Goal: Information Seeking & Learning: Learn about a topic

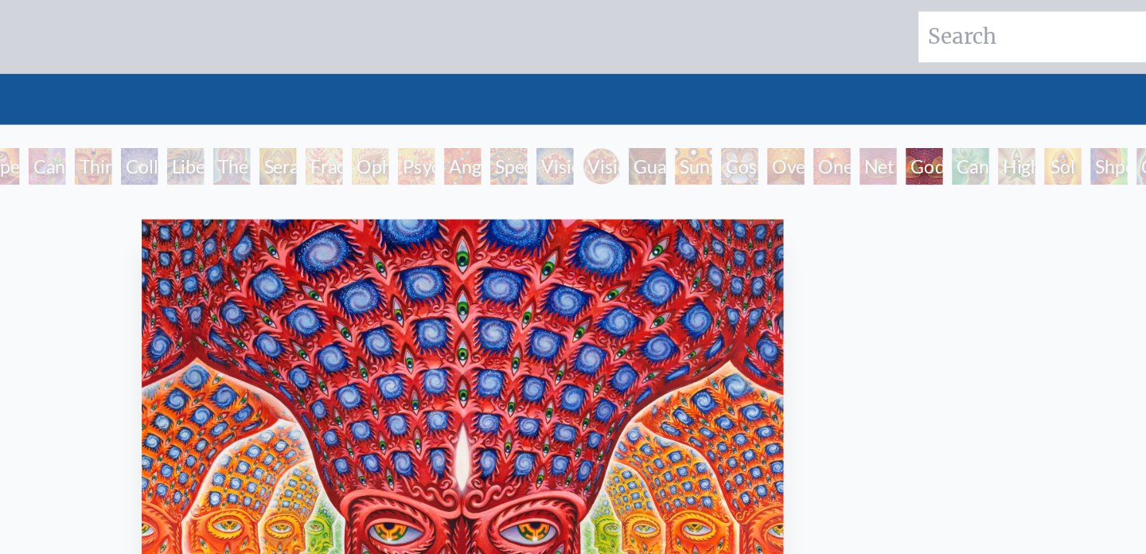
click at [872, 124] on div "Net of Being" at bounding box center [859, 114] width 25 height 25
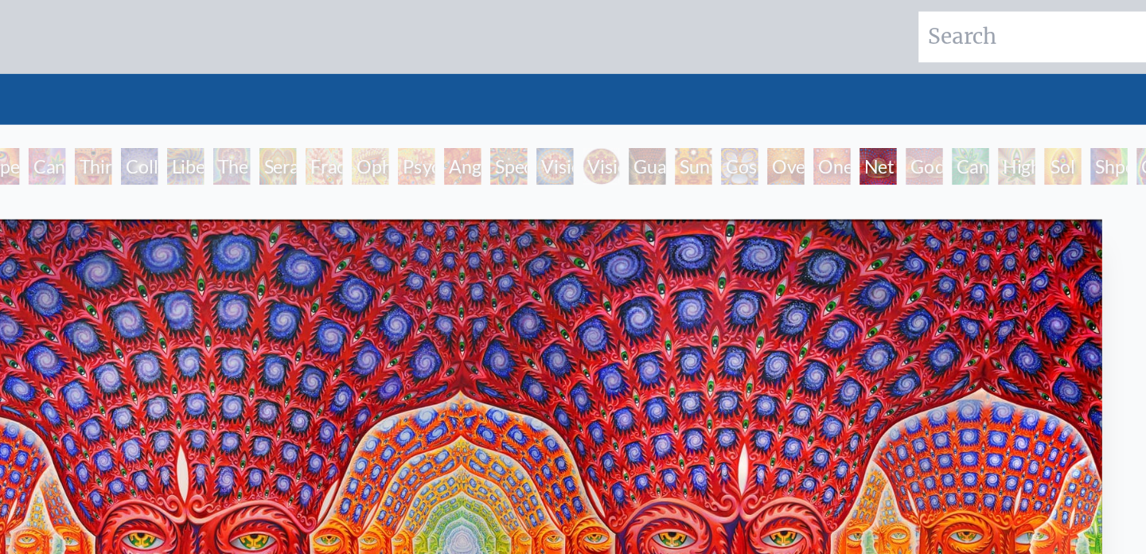
click at [808, 127] on div "Oversoul" at bounding box center [795, 114] width 25 height 25
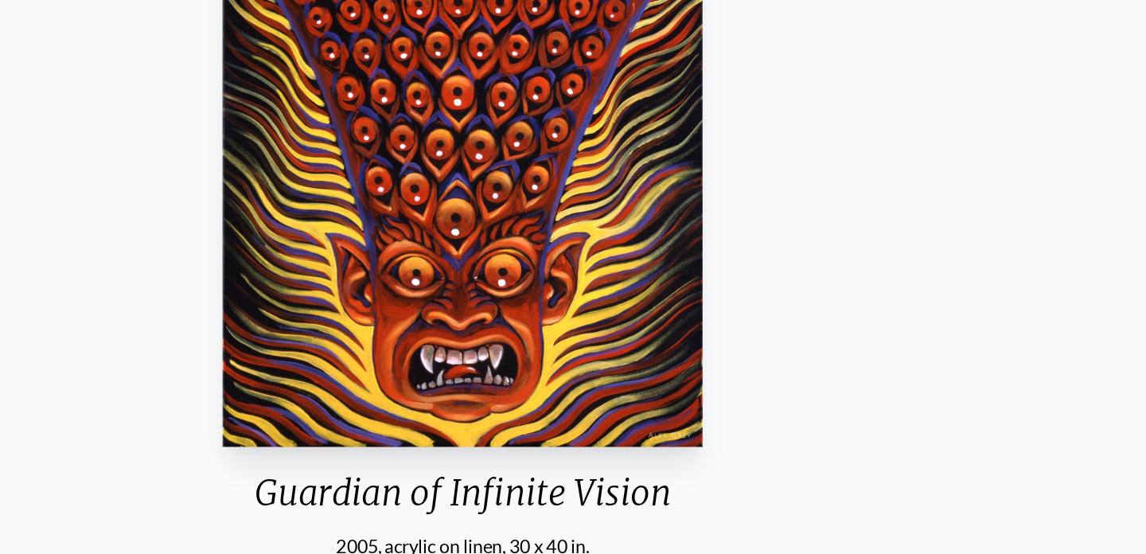
scroll to position [114, 0]
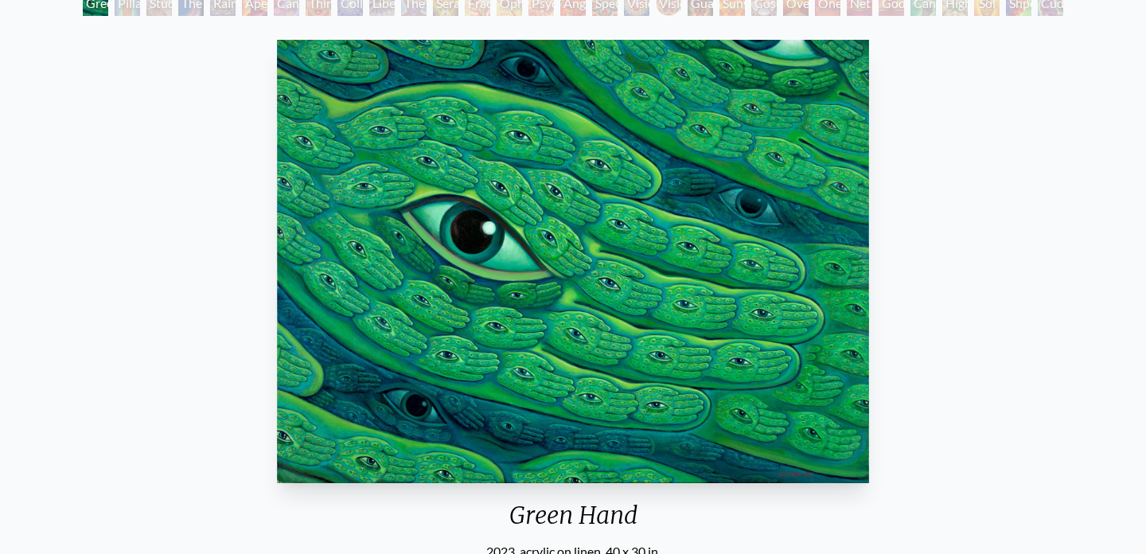
scroll to position [111, 0]
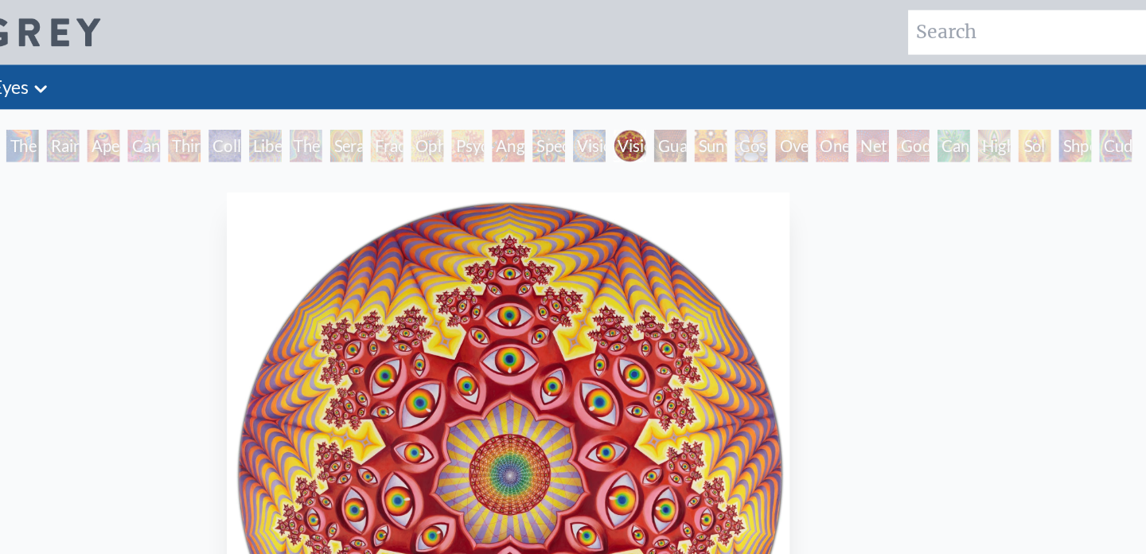
scroll to position [111, 0]
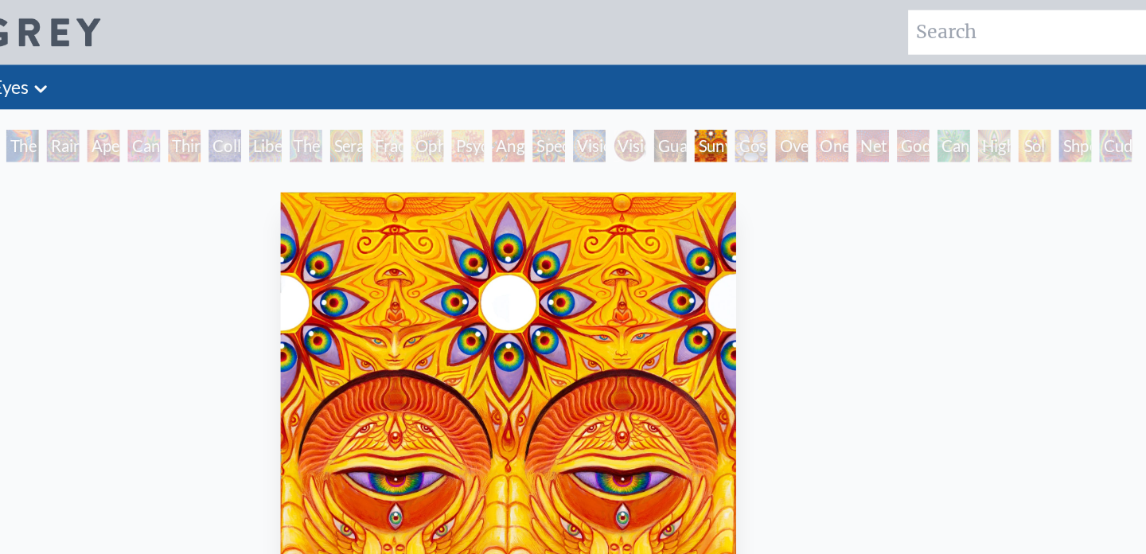
click at [228, 33] on img at bounding box center [153, 25] width 198 height 22
